Goal: Task Accomplishment & Management: Use online tool/utility

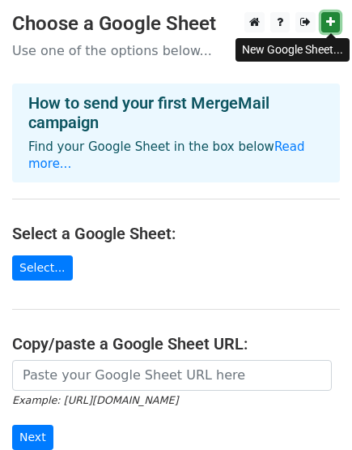
click at [333, 23] on icon at bounding box center [330, 21] width 9 height 11
click at [304, 117] on h4 "How to send your first MergeMail campaign" at bounding box center [176, 112] width 296 height 39
click at [328, 28] on icon at bounding box center [330, 21] width 9 height 11
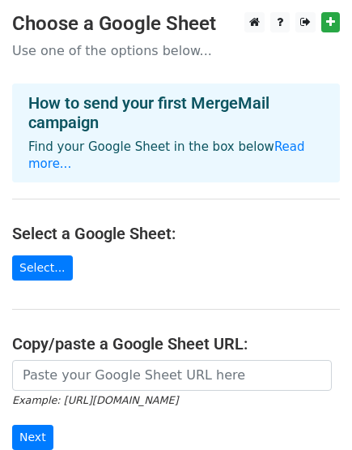
click at [125, 56] on p "Use one of the options below..." at bounding box center [176, 50] width 328 height 17
click at [125, 52] on p "Use one of the options below..." at bounding box center [176, 50] width 328 height 17
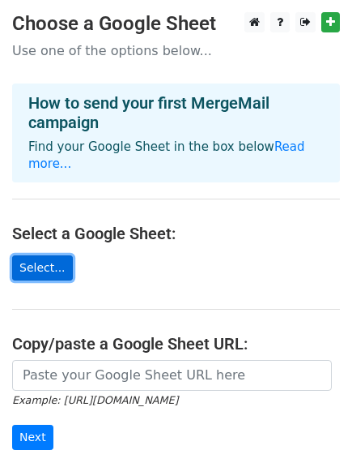
click at [56, 255] on link "Select..." at bounding box center [42, 267] width 61 height 25
click at [40, 255] on link "Select..." at bounding box center [42, 267] width 61 height 25
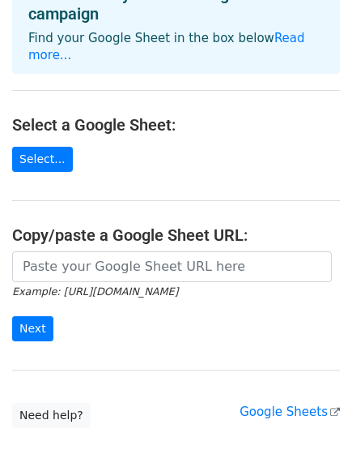
scroll to position [196, 0]
